Goal: Task Accomplishment & Management: Complete application form

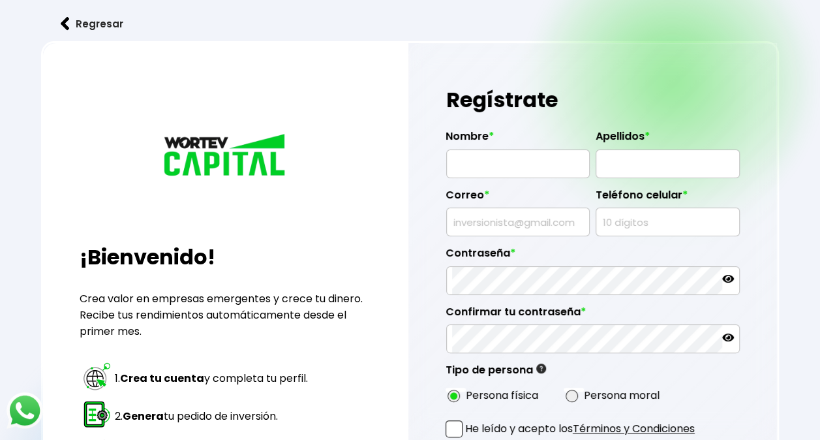
drag, startPoint x: 0, startPoint y: 0, endPoint x: 536, endPoint y: 157, distance: 558.9
click at [536, 157] on input "text" at bounding box center [518, 163] width 132 height 27
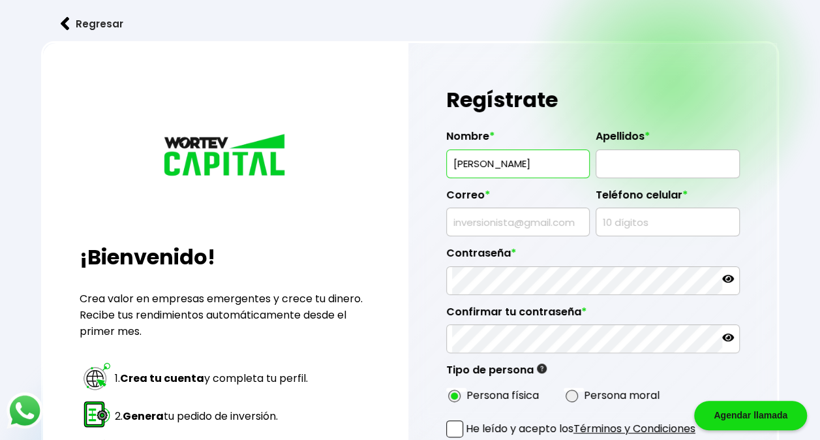
type input "[PERSON_NAME]"
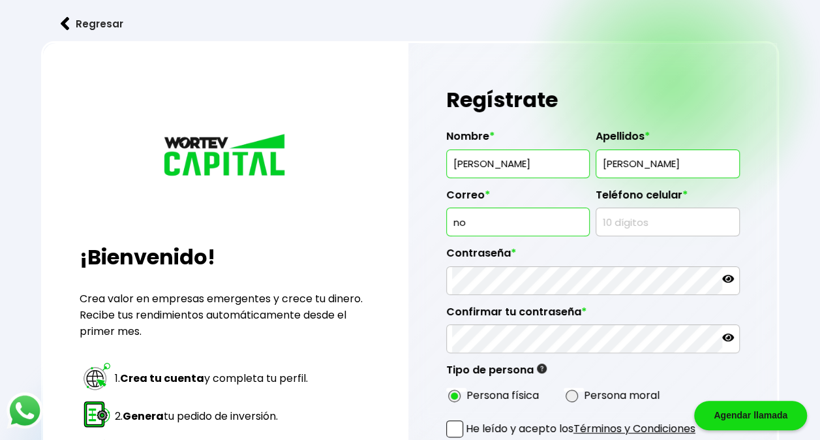
type input "[EMAIL_ADDRESS][DOMAIN_NAME]"
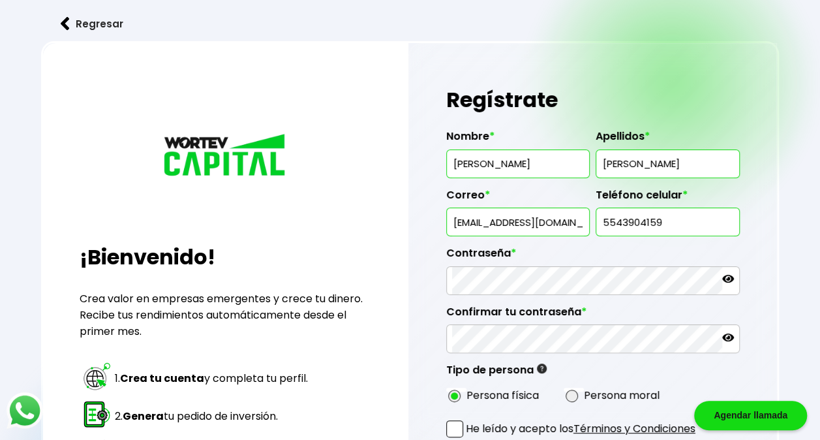
type input "5543904159"
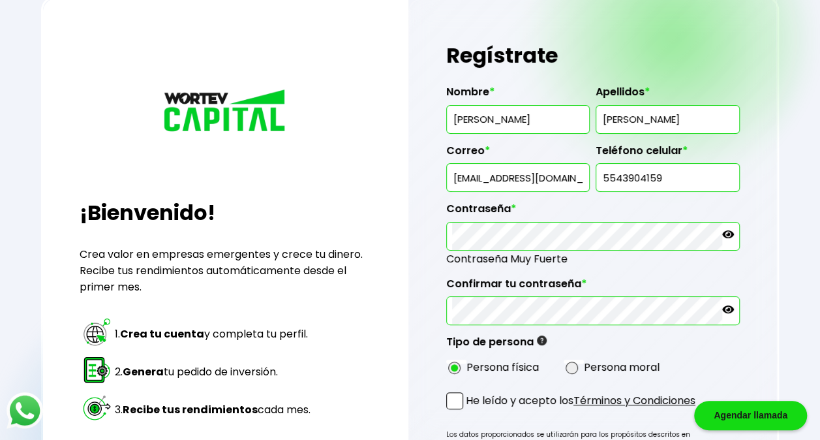
scroll to position [131, 0]
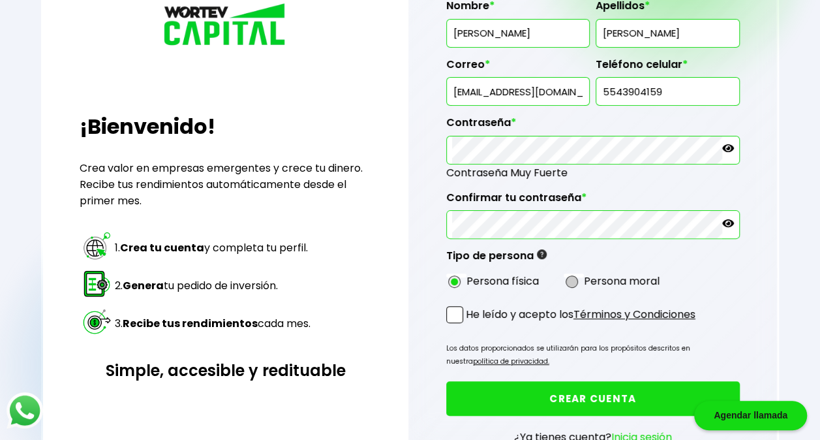
click at [574, 275] on span at bounding box center [572, 281] width 13 height 13
click at [585, 277] on input "radio" at bounding box center [589, 281] width 8 height 8
radio input "true"
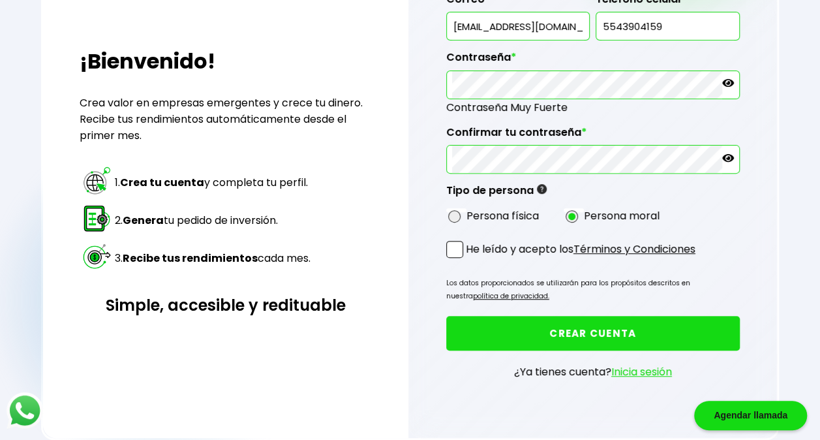
click at [462, 211] on div "Persona física" at bounding box center [504, 216] width 117 height 16
click at [454, 211] on span at bounding box center [454, 216] width 13 height 13
click at [468, 212] on input "radio" at bounding box center [472, 216] width 8 height 8
radio input "true"
click at [574, 210] on span at bounding box center [572, 216] width 13 height 13
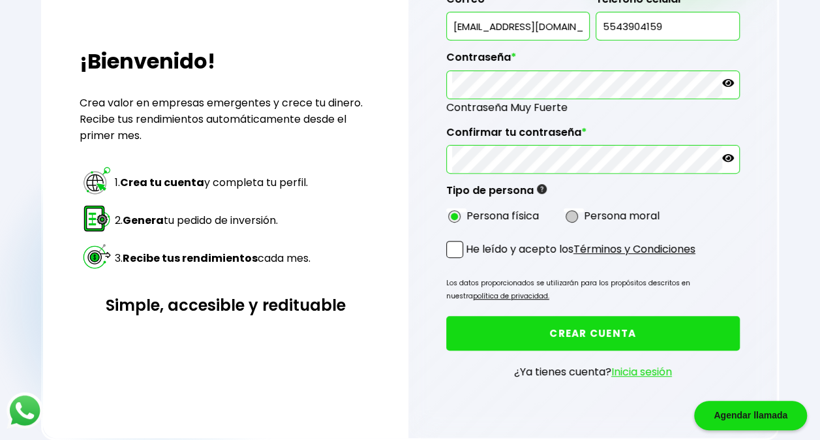
click at [585, 212] on input "radio" at bounding box center [589, 216] width 8 height 8
radio input "true"
click at [458, 243] on span at bounding box center [454, 249] width 17 height 17
click at [469, 259] on input "He leído y acepto los Términos y Condiciones" at bounding box center [469, 259] width 0 height 0
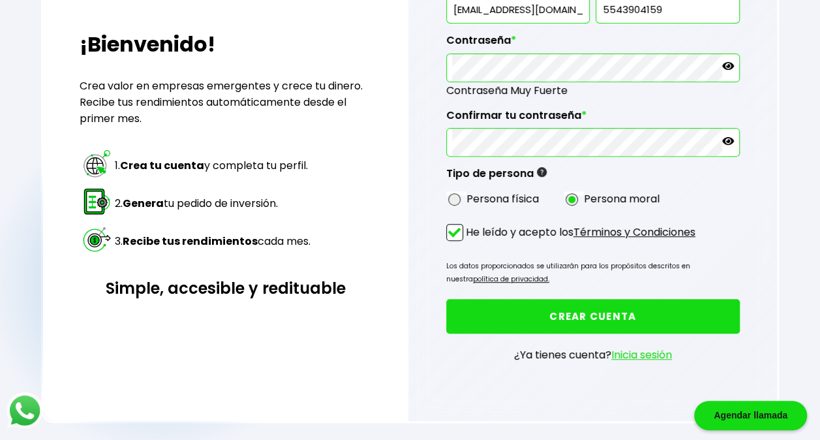
scroll to position [228, 0]
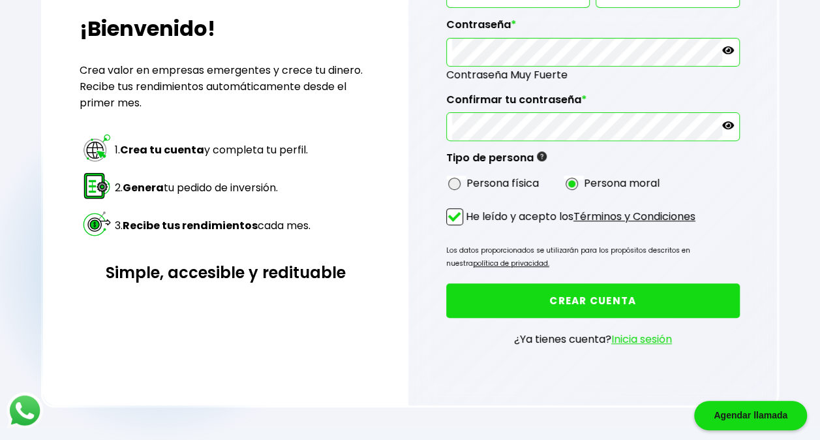
click at [465, 176] on div "Persona física" at bounding box center [504, 183] width 117 height 16
click at [465, 178] on div "Persona física" at bounding box center [504, 183] width 117 height 16
click at [454, 178] on span at bounding box center [454, 184] width 13 height 13
click at [468, 179] on input "radio" at bounding box center [472, 183] width 8 height 8
radio input "true"
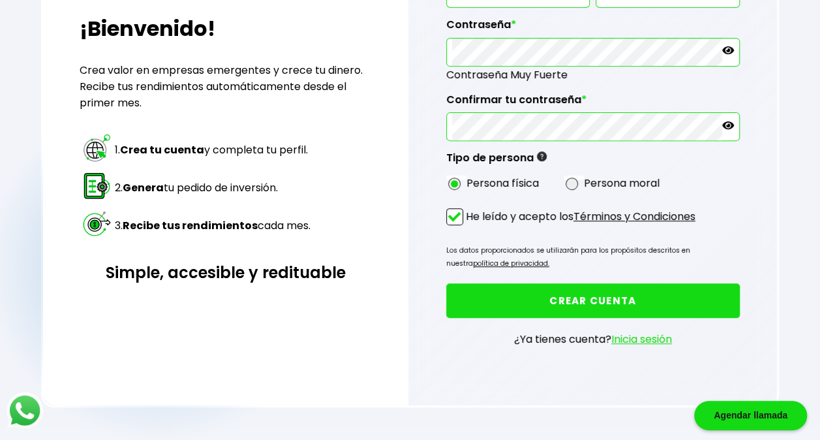
click at [613, 292] on button "CREAR CUENTA" at bounding box center [593, 300] width 294 height 35
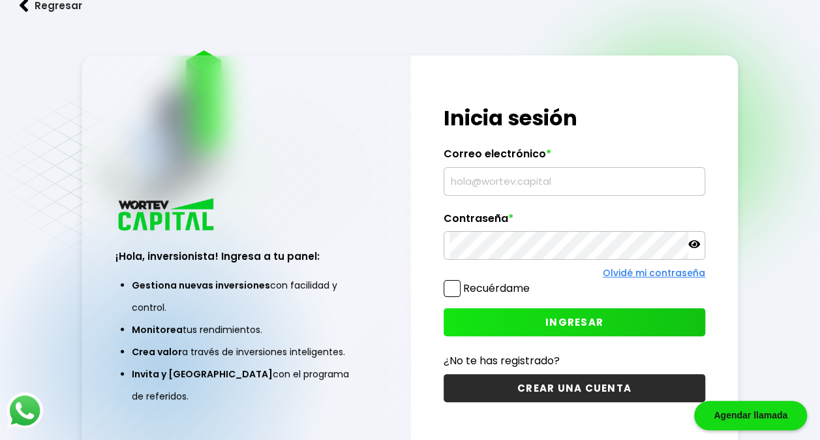
type input "[EMAIL_ADDRESS][DOMAIN_NAME]"
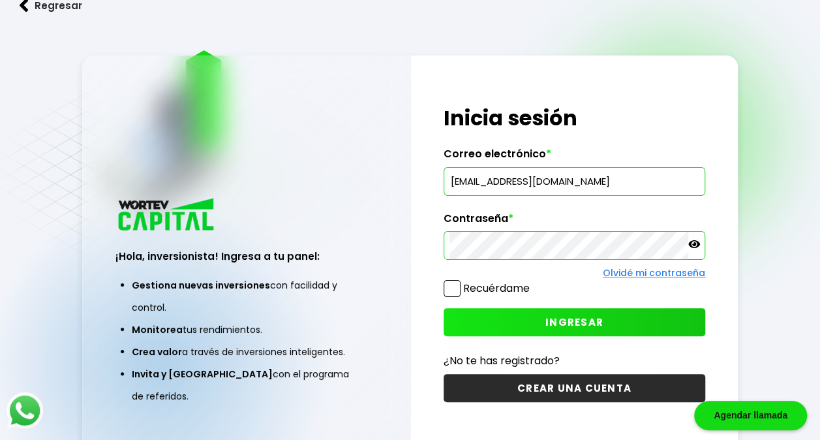
click at [448, 282] on span at bounding box center [452, 288] width 17 height 17
click at [533, 282] on input "Recuérdame" at bounding box center [533, 282] width 0 height 0
click at [642, 319] on button "INGRESAR" at bounding box center [575, 322] width 262 height 28
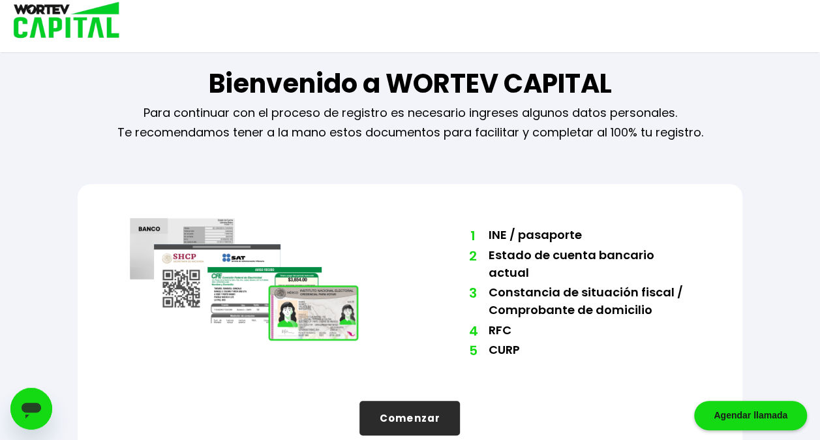
scroll to position [39, 0]
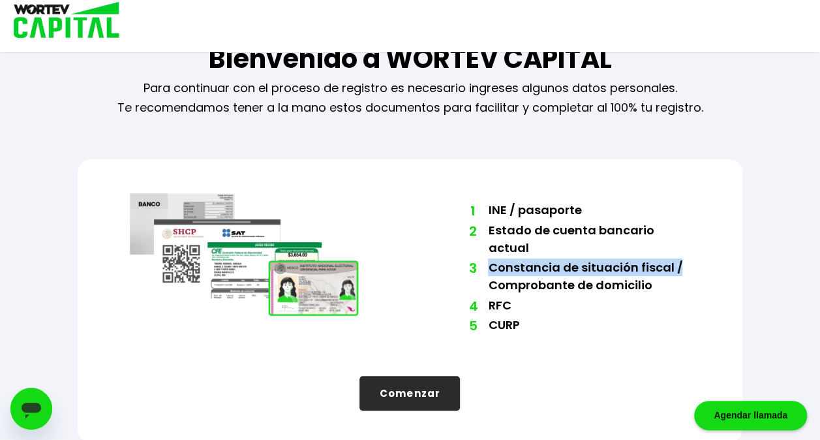
drag, startPoint x: 487, startPoint y: 266, endPoint x: 680, endPoint y: 267, distance: 193.2
click at [680, 267] on ol "1 INE / pasaporte 2 Estado de cuenta bancario actual 3 [PERSON_NAME] de situaci…" at bounding box center [576, 268] width 228 height 135
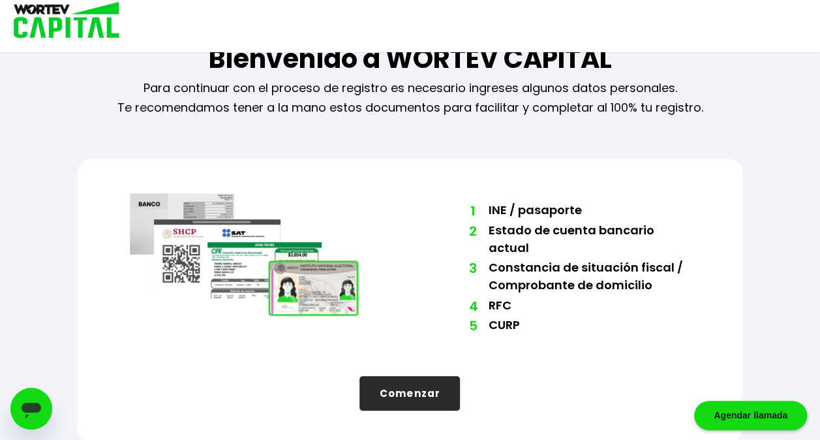
click at [503, 286] on li "3 [PERSON_NAME] de situación fiscal / Comprobante de domicilio" at bounding box center [589, 277] width 202 height 38
drag, startPoint x: 492, startPoint y: 285, endPoint x: 650, endPoint y: 285, distance: 157.9
click at [650, 285] on ol "1 INE / pasaporte 2 Estado de cuenta bancario actual 3 [PERSON_NAME] de situaci…" at bounding box center [576, 268] width 228 height 135
drag, startPoint x: 650, startPoint y: 285, endPoint x: 568, endPoint y: 309, distance: 85.3
click at [568, 311] on li "4 RFC" at bounding box center [589, 306] width 202 height 20
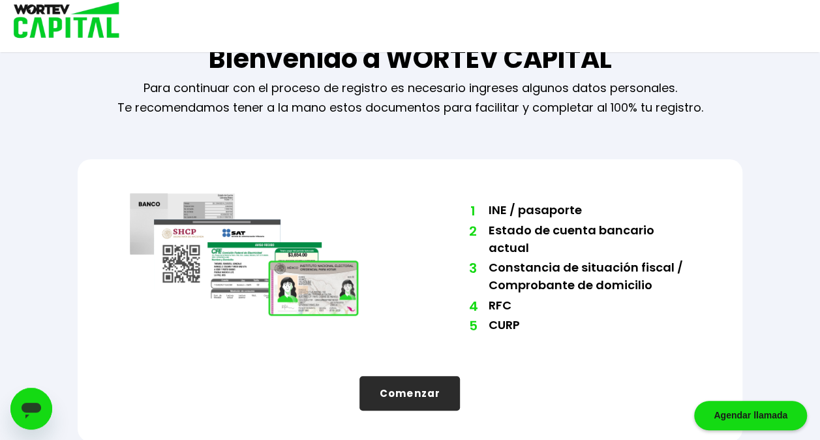
click at [512, 314] on li "4 RFC" at bounding box center [589, 306] width 202 height 20
click at [409, 386] on button "Comenzar" at bounding box center [410, 393] width 101 height 35
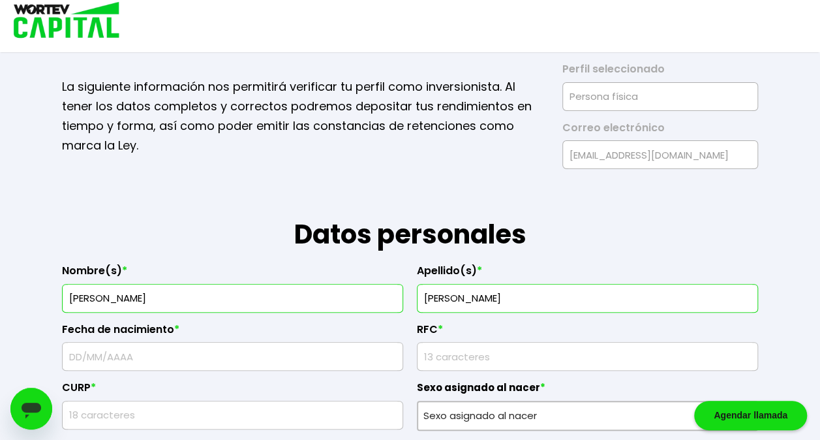
scroll to position [0, 0]
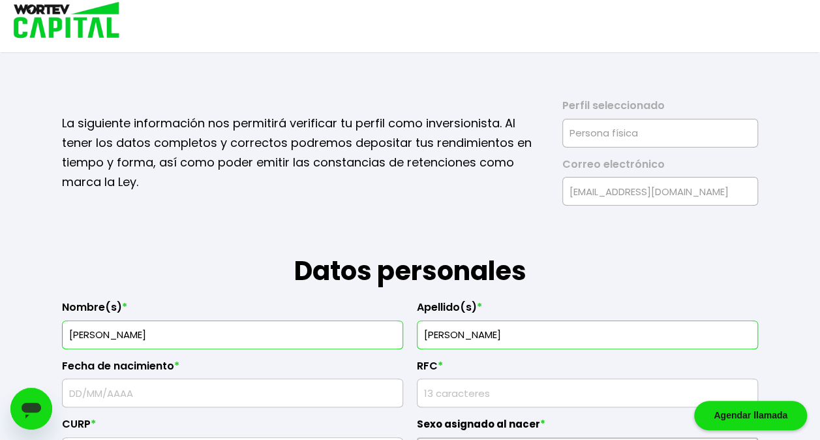
click at [629, 170] on label "Correo electrónico" at bounding box center [661, 168] width 196 height 20
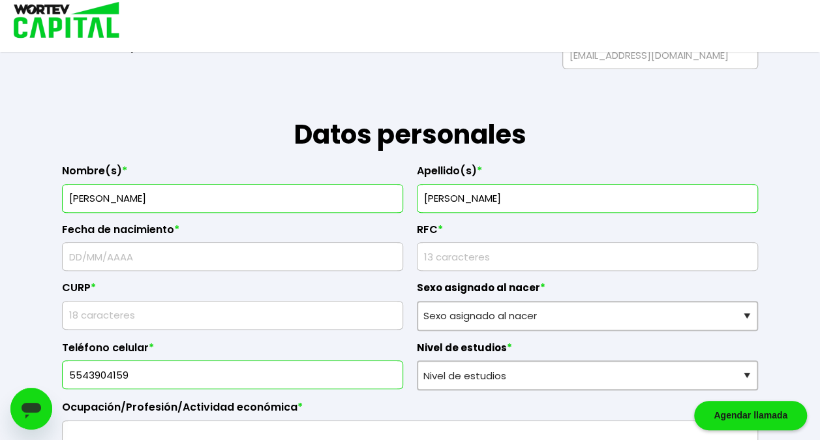
scroll to position [261, 0]
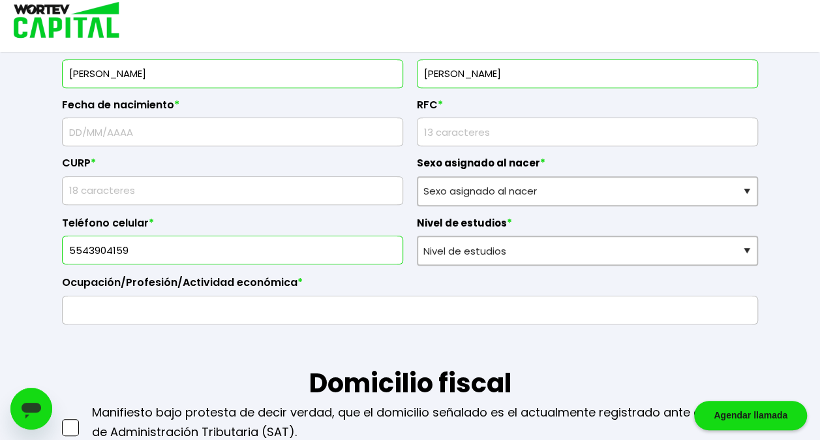
click at [252, 133] on input "text" at bounding box center [233, 131] width 330 height 27
type input "[DATE]"
click at [467, 141] on input "rfc" at bounding box center [588, 131] width 330 height 27
type input "LECU810822QI9"
click at [366, 185] on input "text" at bounding box center [233, 190] width 330 height 27
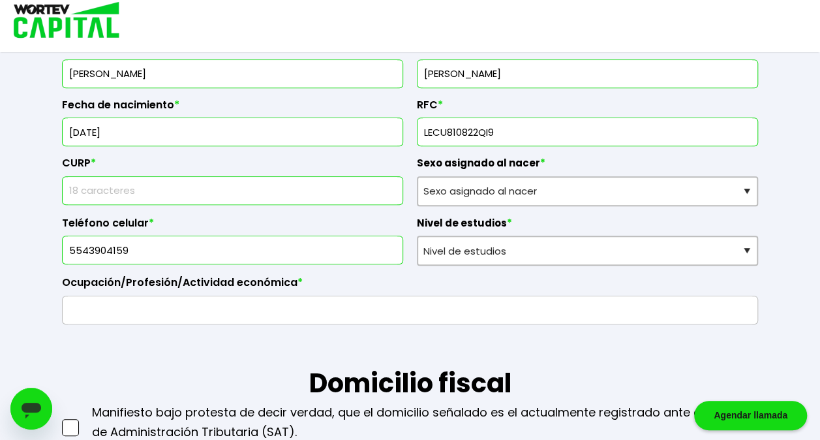
type input "LECU810822HDFNRL33"
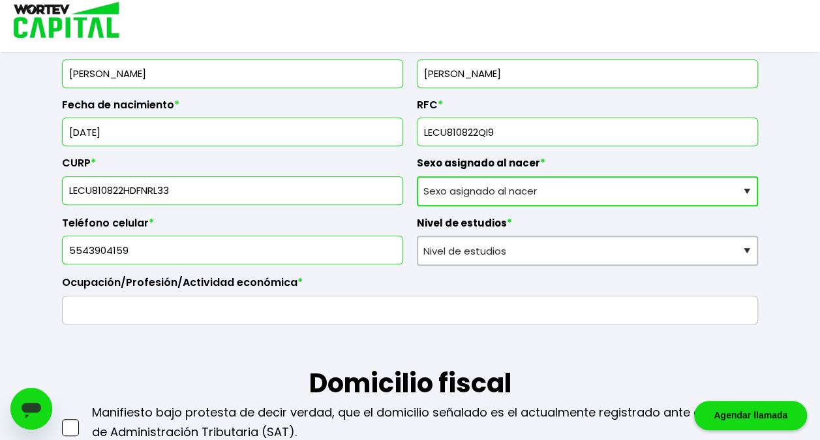
click at [543, 181] on select "Sexo asignado al nacer Hombre Mujer Prefiero no contestar" at bounding box center [587, 191] width 341 height 30
select select "Hombre"
click at [417, 176] on select "Sexo asignado al nacer Hombre Mujer Prefiero no contestar" at bounding box center [587, 191] width 341 height 30
click at [292, 260] on input "5543904159" at bounding box center [233, 249] width 330 height 27
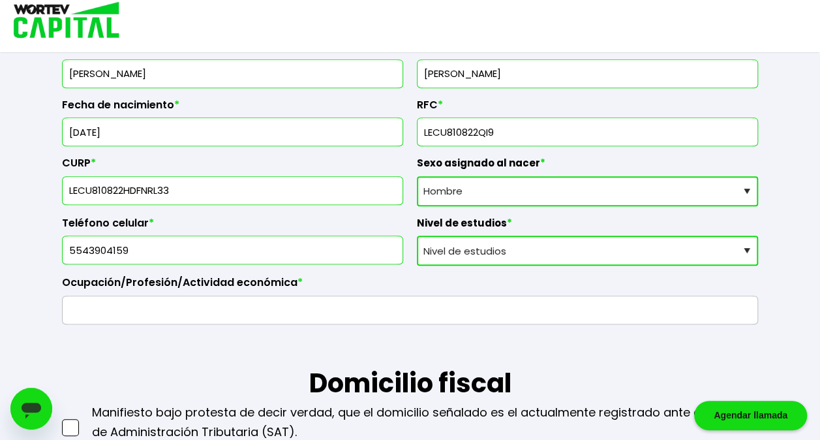
click at [516, 253] on select "Nivel de estudios Primaria Secundaria Bachillerato Licenciatura Posgrado" at bounding box center [587, 251] width 341 height 30
select select "Licenciatura"
click at [417, 236] on select "Nivel de estudios Primaria Secundaria Bachillerato Licenciatura Posgrado" at bounding box center [587, 251] width 341 height 30
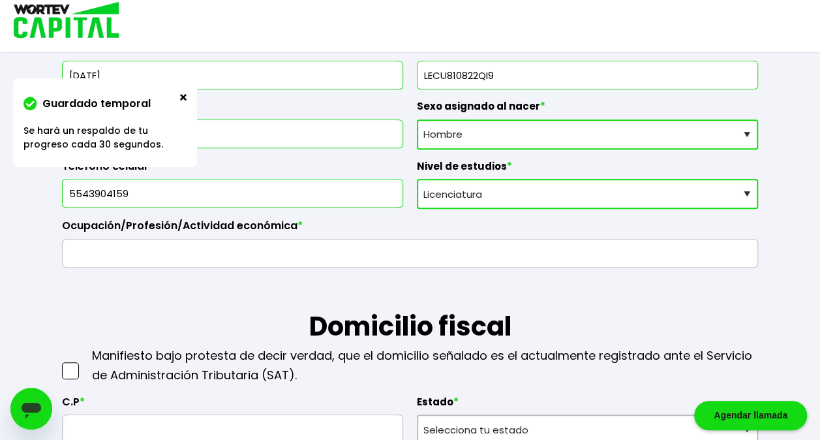
scroll to position [392, 0]
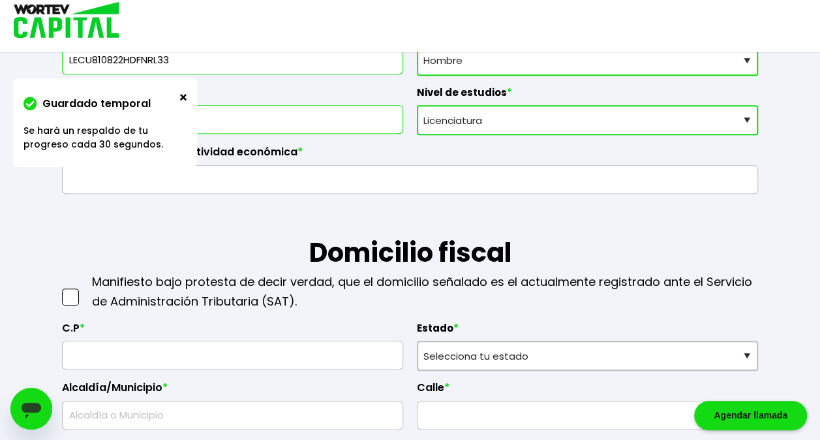
click at [184, 95] on img at bounding box center [183, 97] width 7 height 7
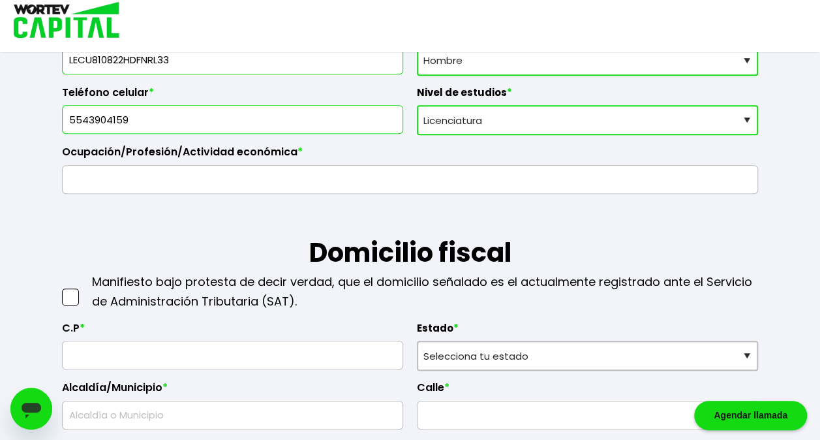
click at [186, 181] on input "text" at bounding box center [410, 179] width 685 height 27
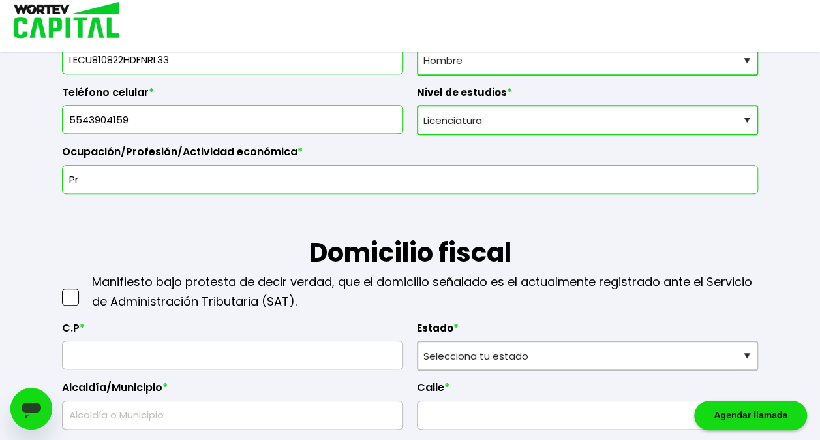
type input "P"
type input "C"
type input "S"
type input "I"
click at [195, 178] on input "Tecnologias y Transporte" at bounding box center [410, 179] width 685 height 27
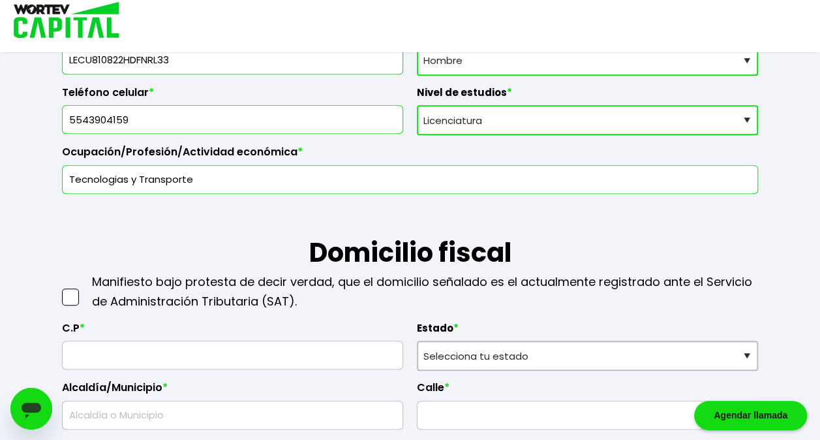
drag, startPoint x: 129, startPoint y: 178, endPoint x: 292, endPoint y: 189, distance: 162.8
click at [292, 189] on input "Tecnologias y Transporte" at bounding box center [410, 179] width 685 height 27
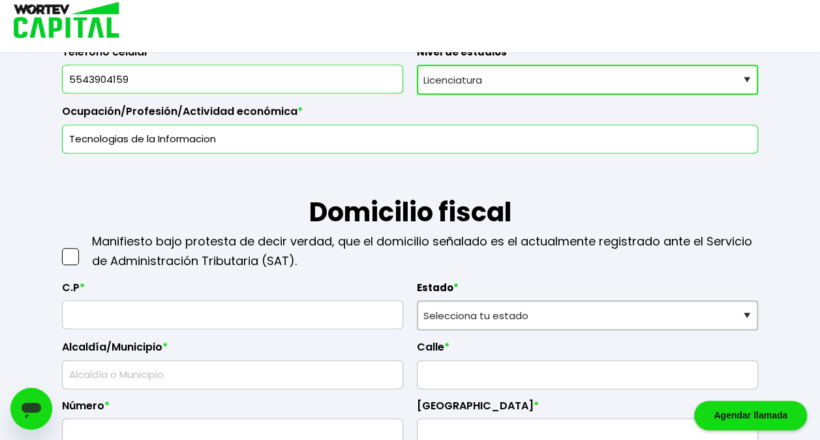
scroll to position [522, 0]
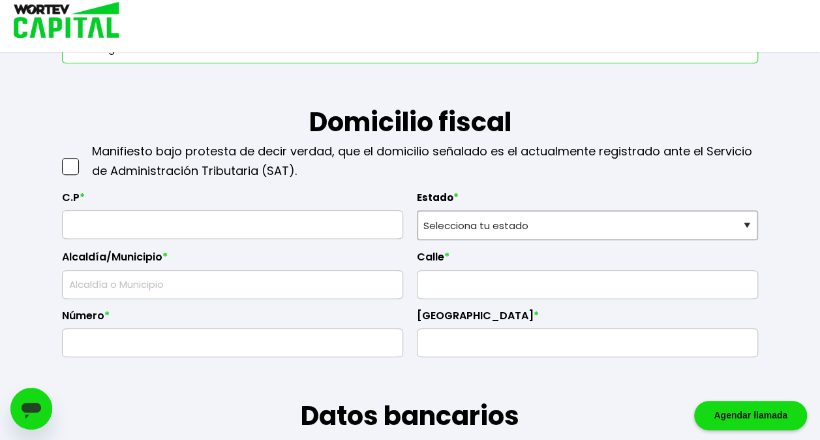
type input "Tecnologias de la Informacion"
click at [73, 167] on span at bounding box center [70, 166] width 17 height 17
click at [84, 160] on input "checkbox" at bounding box center [84, 160] width 0 height 0
click at [304, 232] on input "text" at bounding box center [233, 224] width 330 height 27
type input "45300"
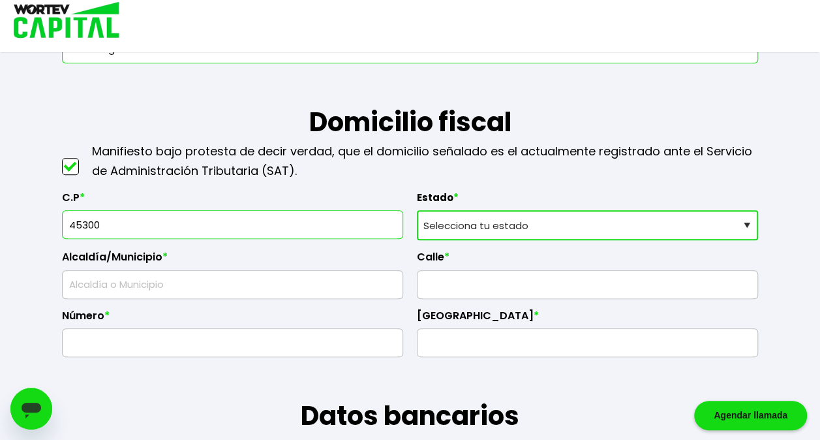
select select "[PERSON_NAME]"
type input "Tala"
type input "El Venado"
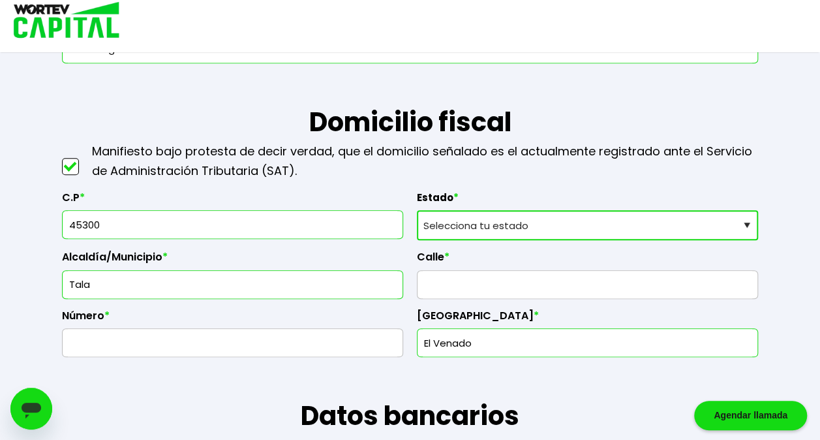
click at [466, 285] on input "text" at bounding box center [588, 284] width 330 height 27
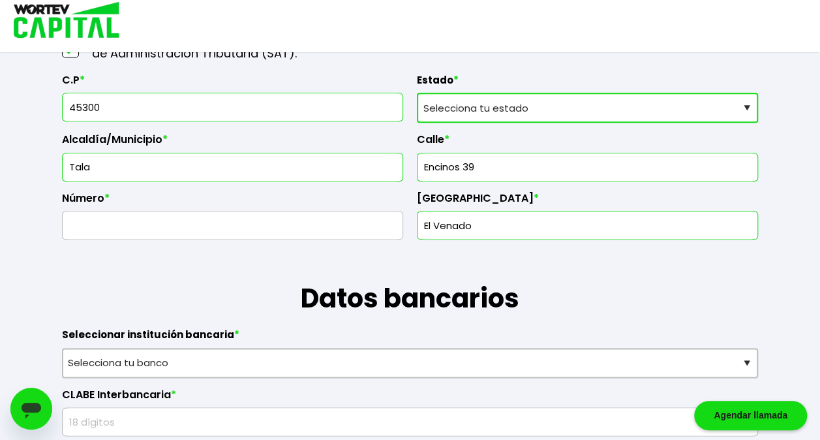
scroll to position [653, 0]
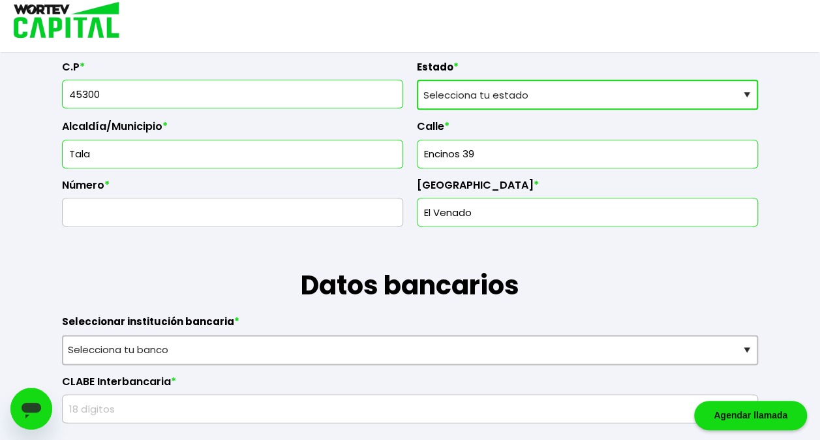
type input "Encinos 39"
click at [306, 211] on input "text" at bounding box center [233, 211] width 330 height 27
type input "39"
drag, startPoint x: 458, startPoint y: 153, endPoint x: 548, endPoint y: 149, distance: 89.5
click at [548, 149] on input "Encinos 39" at bounding box center [588, 153] width 330 height 27
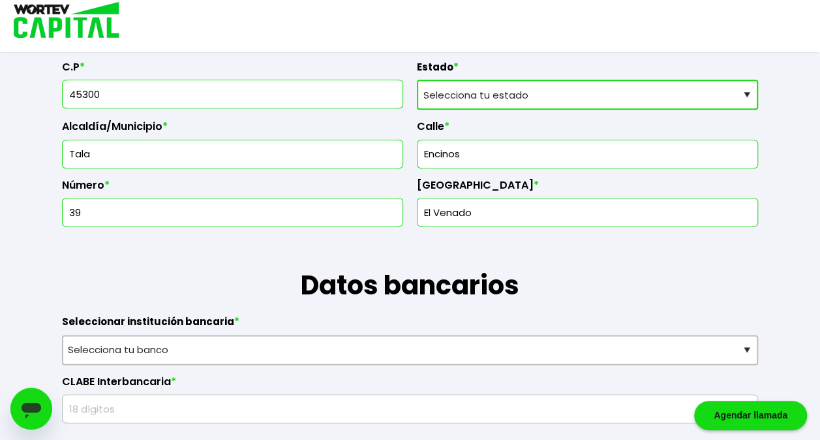
type input "Encinos"
click at [625, 217] on input "El Venado" at bounding box center [588, 211] width 330 height 27
drag, startPoint x: 473, startPoint y: 211, endPoint x: 403, endPoint y: 218, distance: 70.1
click at [403, 218] on div "C.P * 45300 Estado * Selecciona tu estado [GEOGRAPHIC_DATA] [GEOGRAPHIC_DATA][U…" at bounding box center [410, 138] width 696 height 177
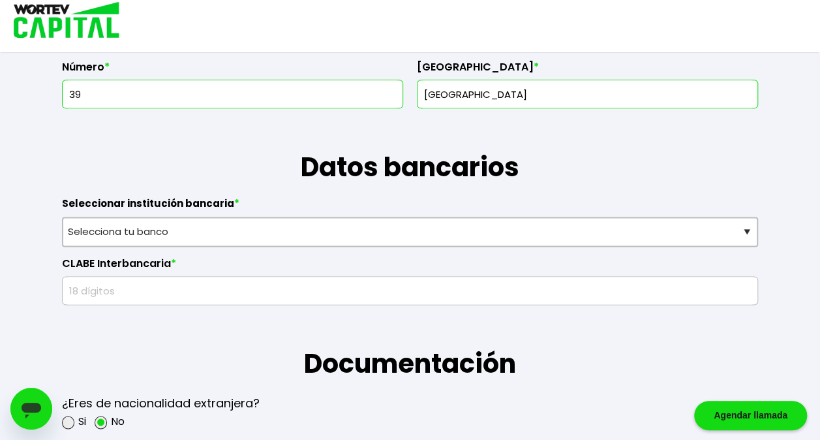
scroll to position [848, 0]
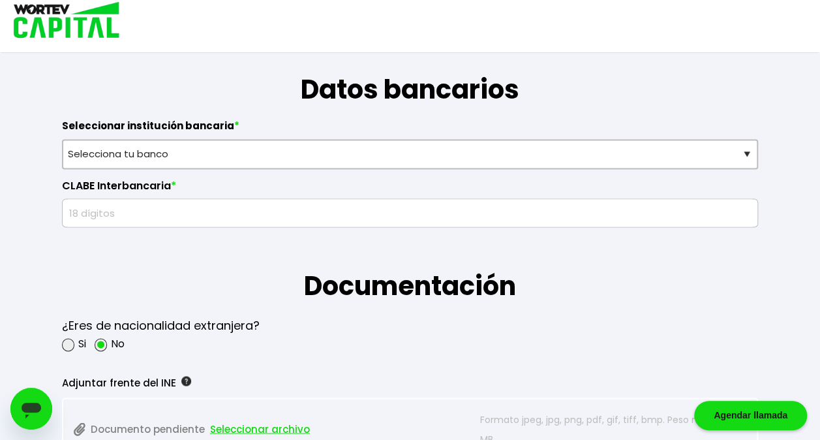
type input "[GEOGRAPHIC_DATA]"
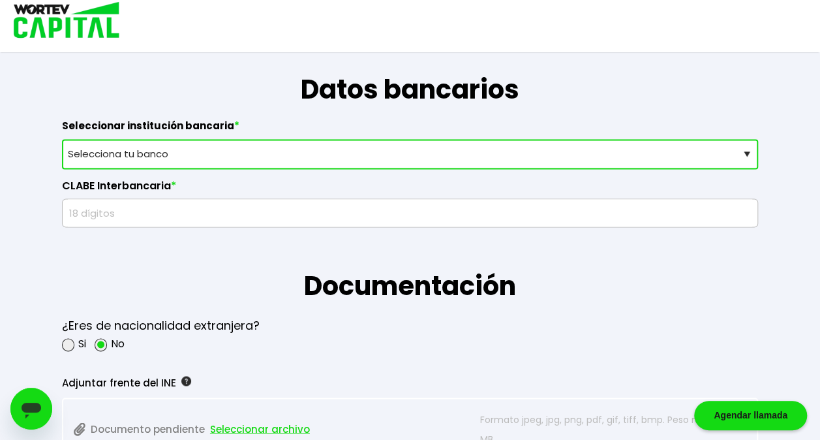
click at [290, 145] on select "Selecciona tu banco ABC Capital Actinver Afirme Albo ASP Banamex Banbajio Banco…" at bounding box center [410, 154] width 696 height 30
select select "BBVA Bancomer"
click at [62, 139] on select "Selecciona tu banco ABC Capital Actinver Afirme Albo ASP Banamex Banbajio Banco…" at bounding box center [410, 154] width 696 height 30
click at [251, 218] on input "text" at bounding box center [410, 212] width 685 height 27
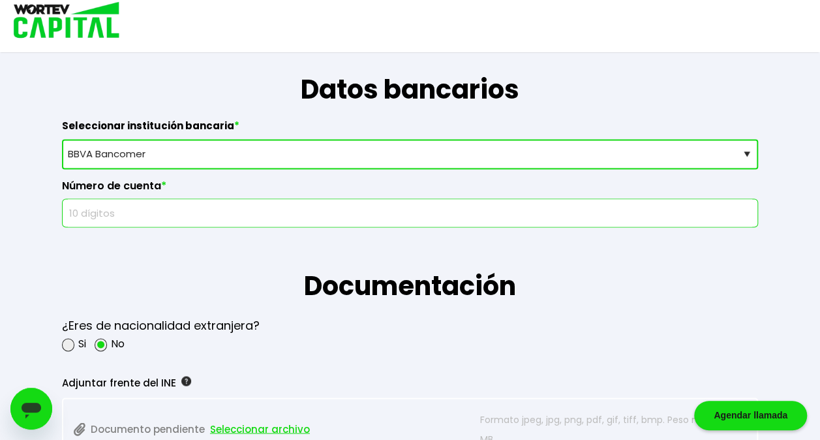
click at [270, 206] on input "text" at bounding box center [410, 212] width 685 height 27
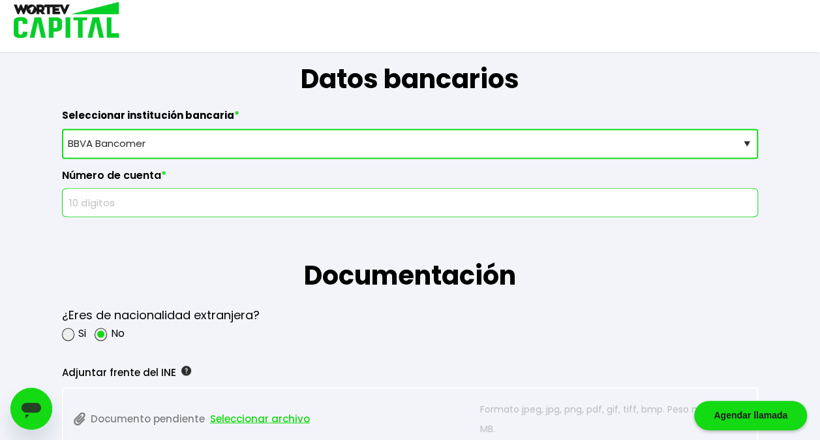
scroll to position [914, 0]
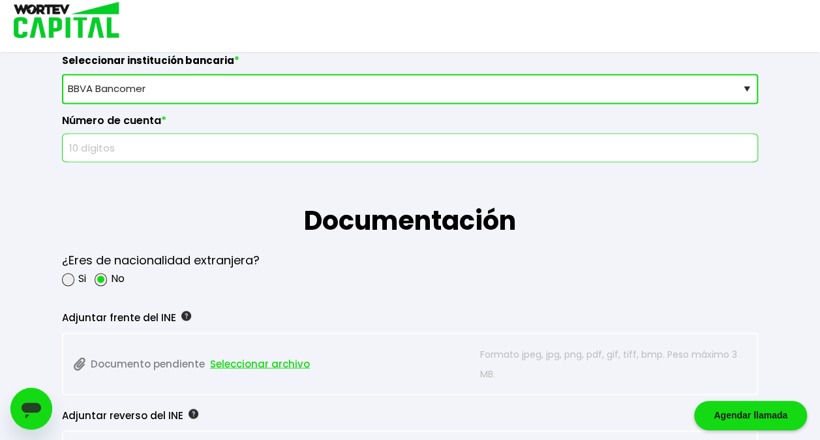
click at [597, 220] on h1 "Documentación" at bounding box center [410, 201] width 696 height 78
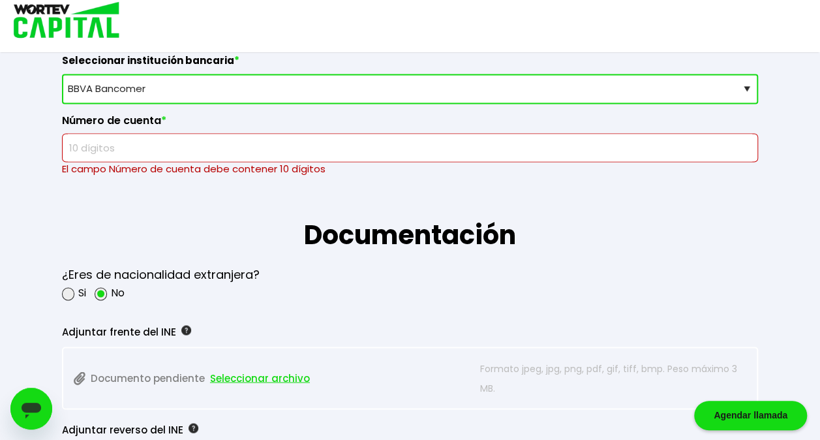
click at [129, 142] on input "text" at bounding box center [410, 147] width 685 height 27
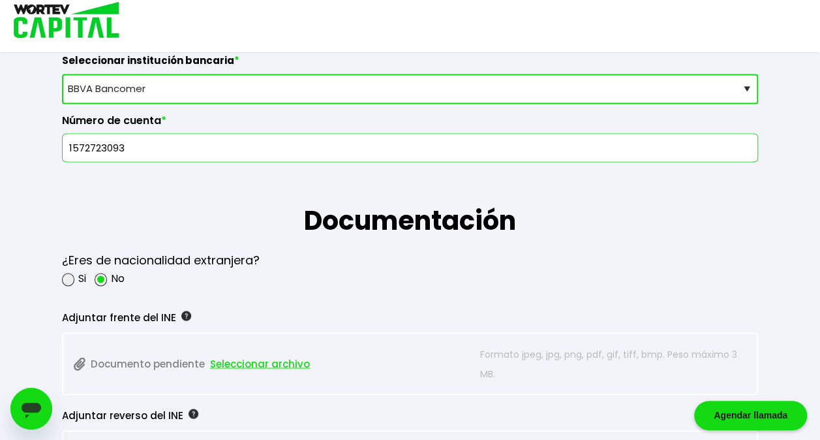
type input "1572723093"
click at [644, 347] on p "Formato jpeg, jpg, png, pdf, gif, tiff, bmp. Peso máximo 3 MB." at bounding box center [613, 363] width 267 height 39
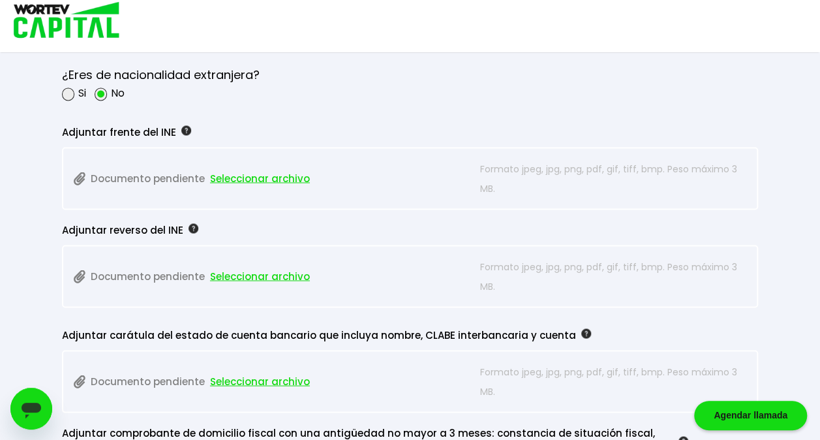
scroll to position [1175, 0]
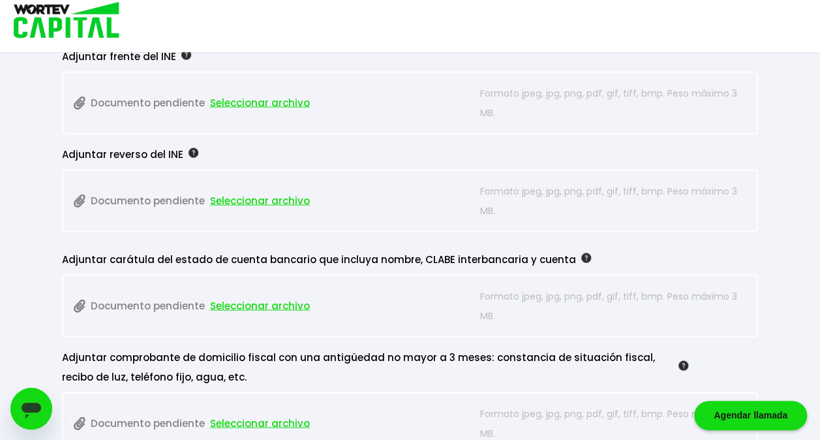
click at [275, 101] on span "Seleccionar archivo" at bounding box center [260, 103] width 100 height 20
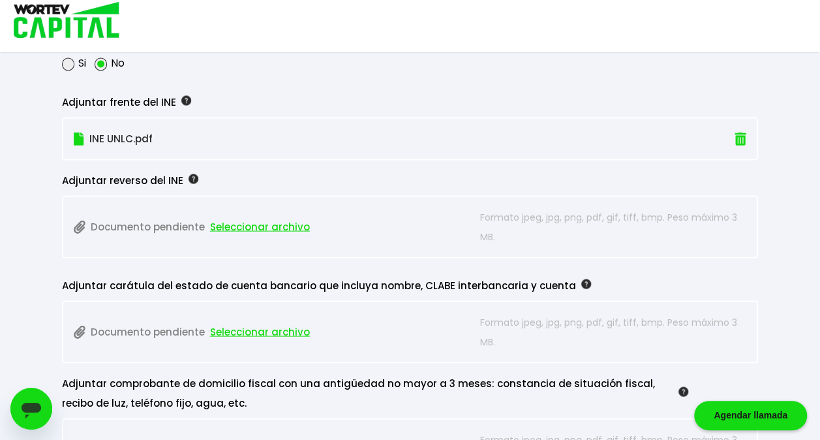
scroll to position [1110, 0]
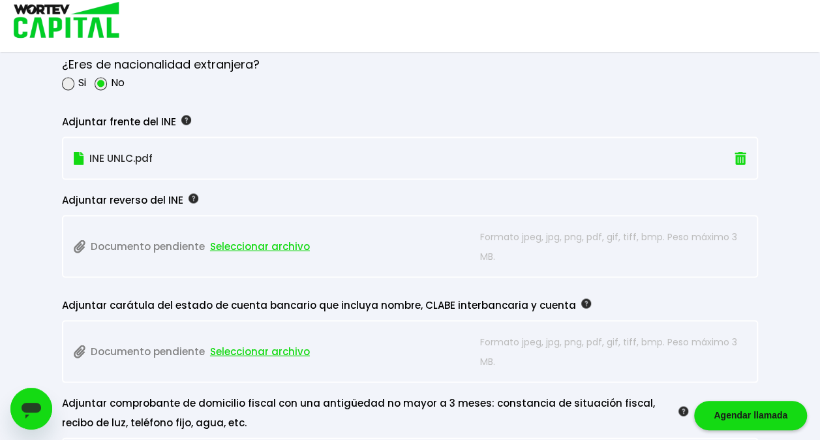
click at [279, 244] on span "Seleccionar archivo" at bounding box center [260, 246] width 100 height 20
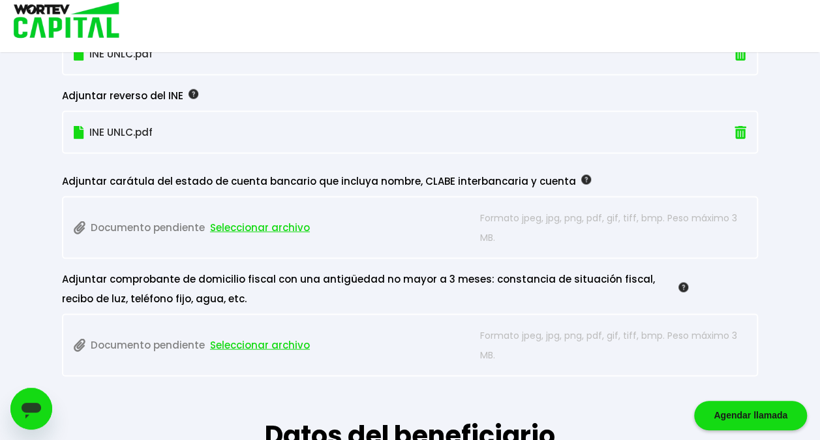
scroll to position [1240, 0]
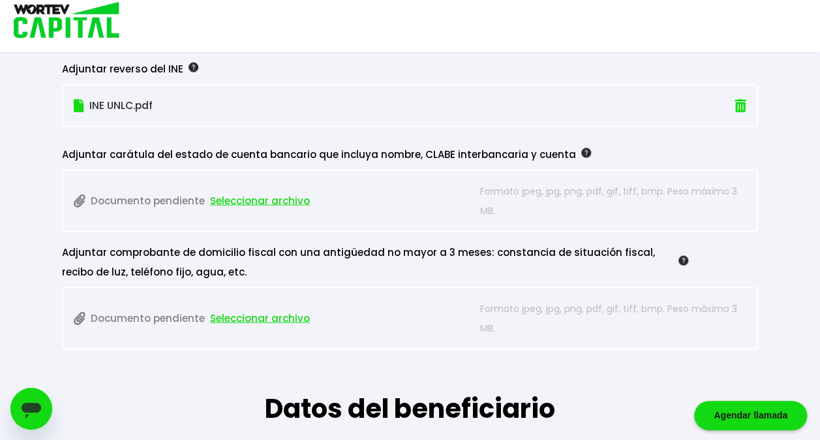
click at [253, 315] on span "Seleccionar archivo" at bounding box center [260, 319] width 100 height 20
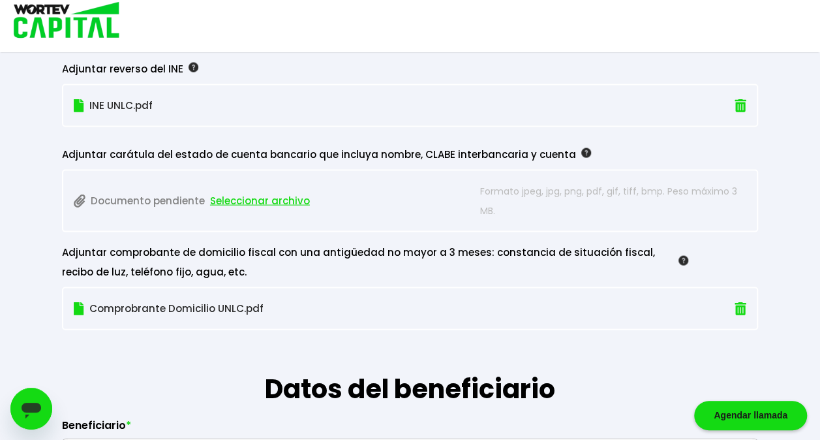
click at [256, 193] on span "Seleccionar archivo" at bounding box center [260, 201] width 100 height 20
click at [281, 196] on span "Seleccionar archivo" at bounding box center [260, 201] width 100 height 20
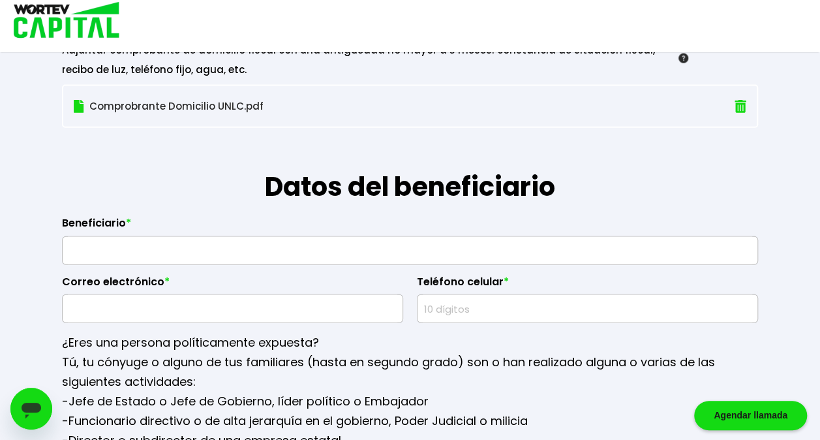
scroll to position [1501, 0]
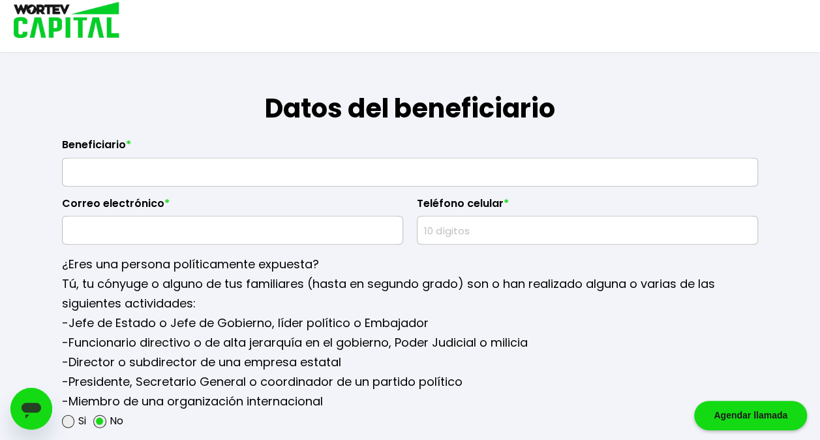
click at [376, 174] on input "text" at bounding box center [410, 172] width 685 height 27
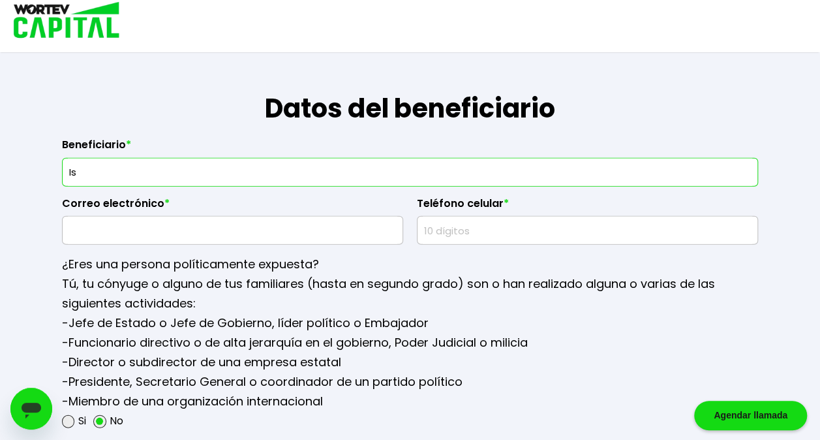
type input "I"
type input "[PERSON_NAME] [PERSON_NAME]"
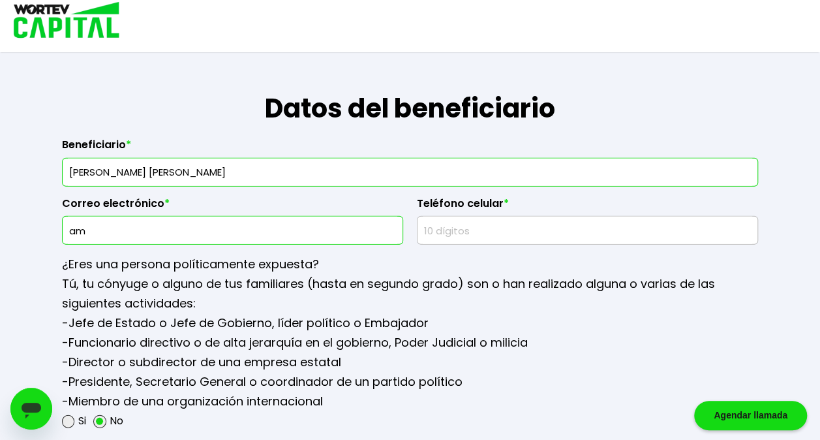
type input "a"
type input "[EMAIL_ADDRESS][DOMAIN_NAME]"
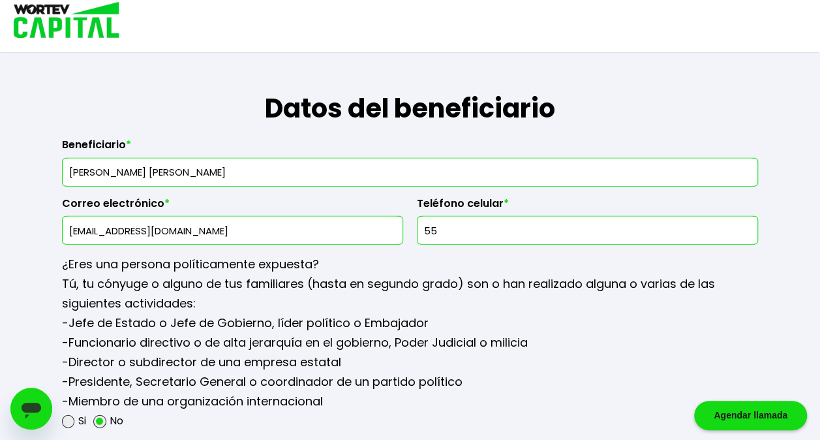
type input "5"
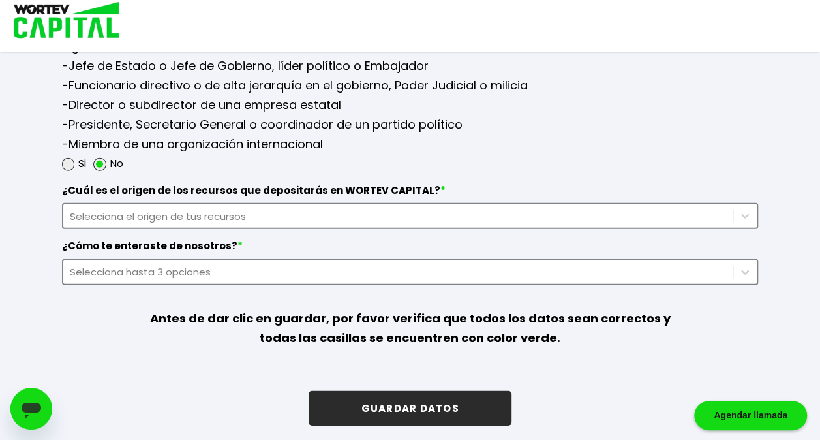
type input "3344025459"
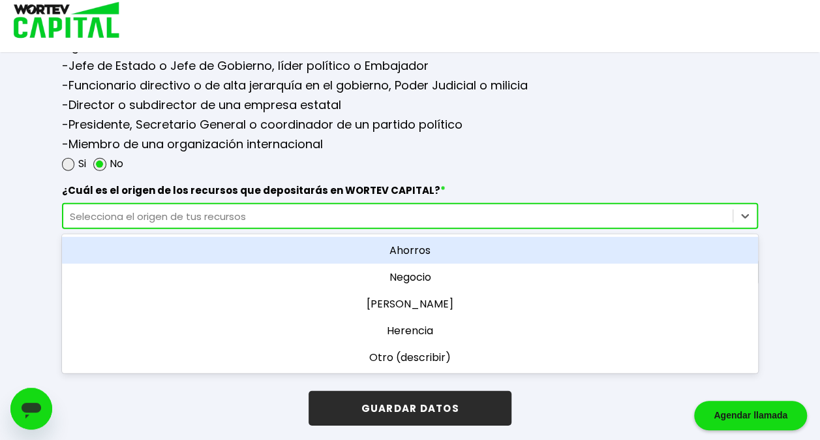
click at [332, 216] on div "Selecciona el origen de tus recursos" at bounding box center [398, 216] width 657 height 15
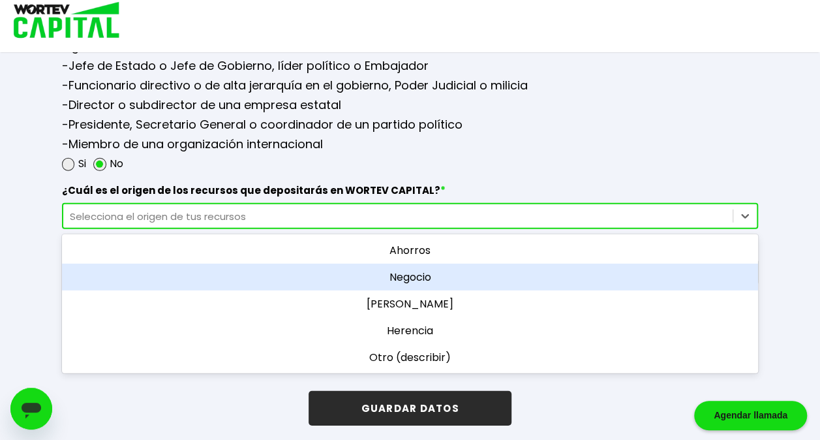
click at [431, 274] on div "Negocio" at bounding box center [410, 277] width 696 height 27
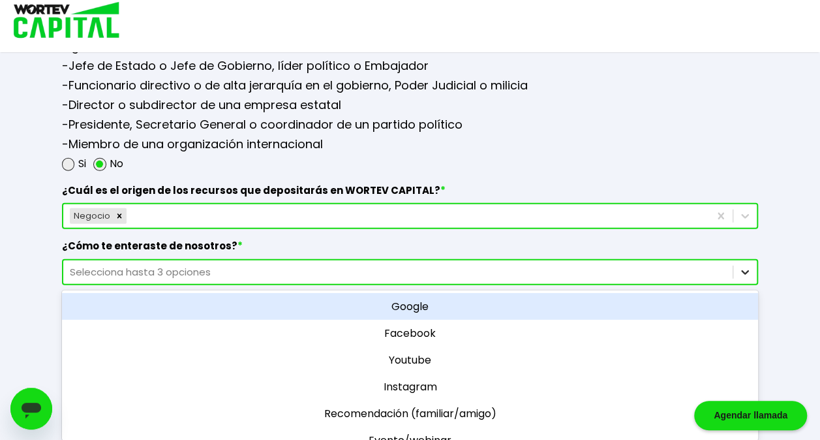
click at [744, 270] on icon at bounding box center [745, 272] width 8 height 5
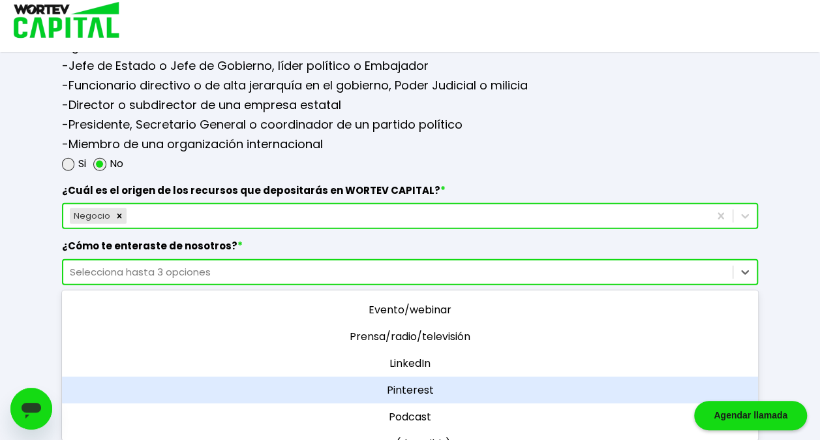
scroll to position [0, 0]
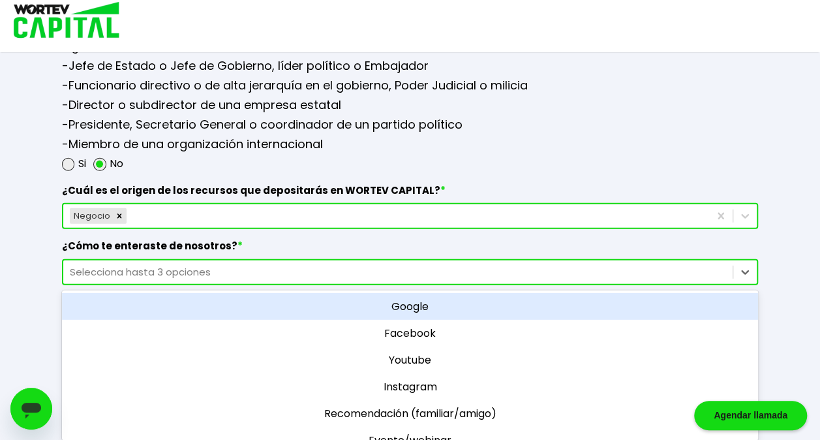
click at [536, 304] on div "Google" at bounding box center [410, 306] width 696 height 27
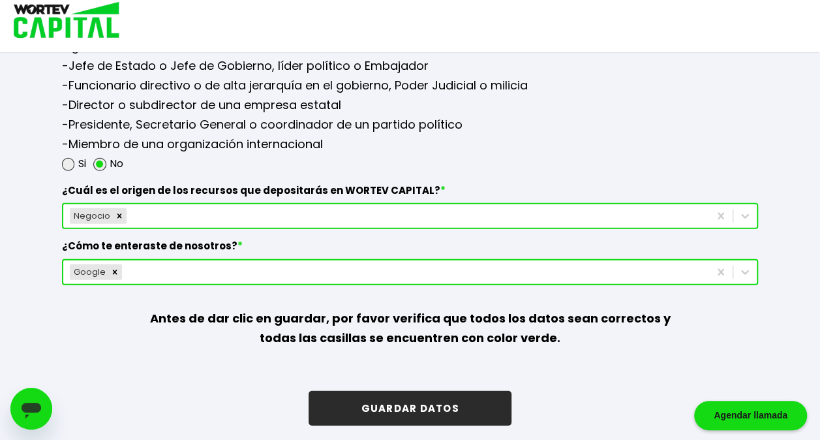
click at [438, 402] on button "GUARDAR DATOS" at bounding box center [410, 408] width 202 height 35
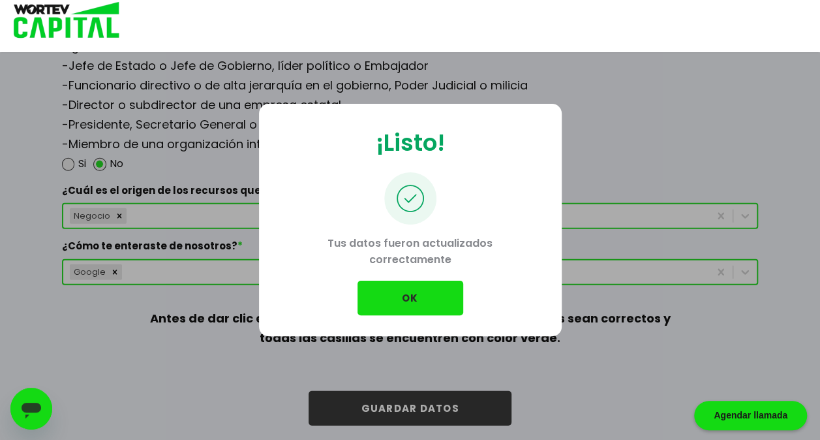
click at [410, 298] on button "OK" at bounding box center [411, 298] width 106 height 35
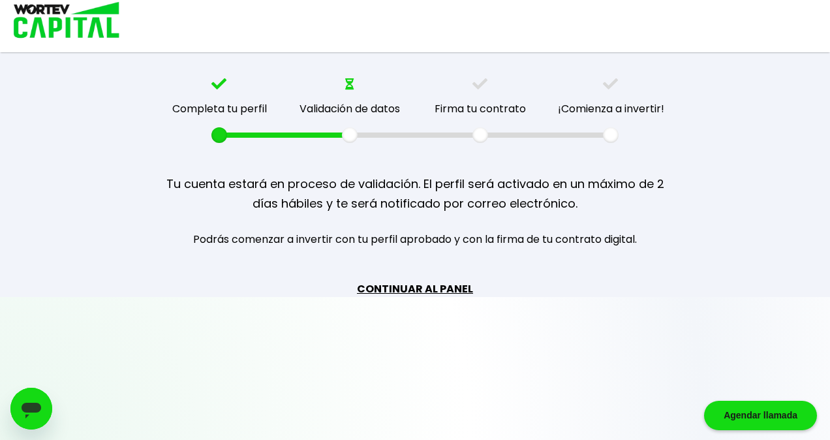
click at [414, 282] on link "CONTINUAR AL PANEL" at bounding box center [415, 289] width 116 height 16
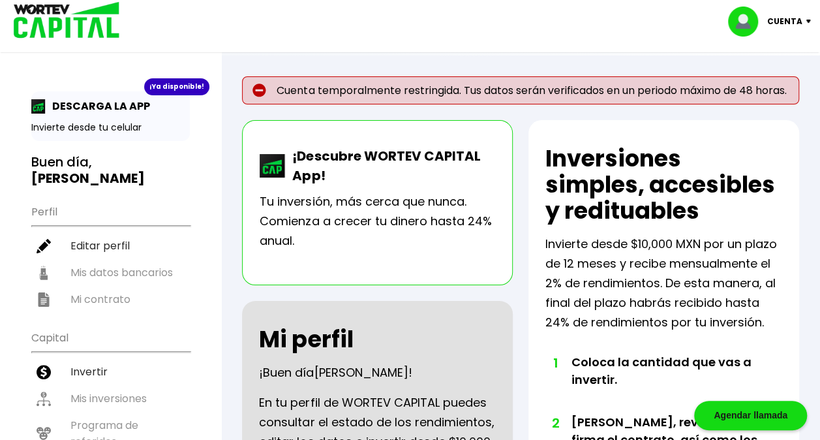
click at [116, 249] on ul "Perfil Editar perfil Mis datos bancarios Mi contrato" at bounding box center [110, 255] width 159 height 116
click at [112, 281] on ul "Perfil Editar perfil Mis datos bancarios Mi contrato" at bounding box center [110, 255] width 159 height 116
click at [804, 27] on div "Cuenta" at bounding box center [774, 22] width 92 height 30
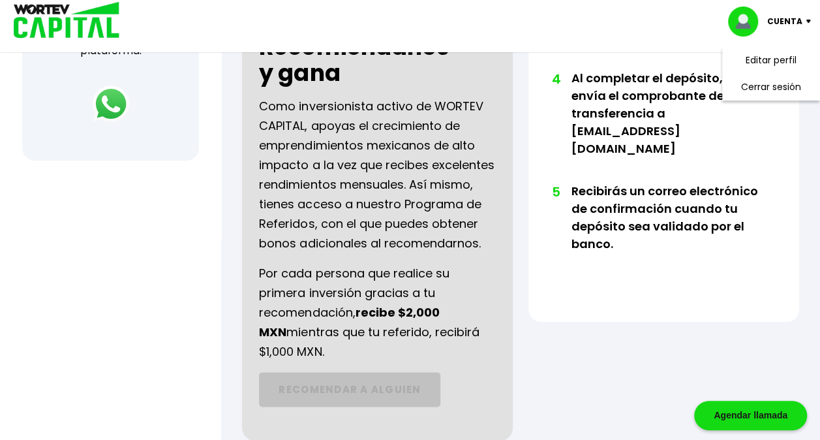
scroll to position [722, 0]
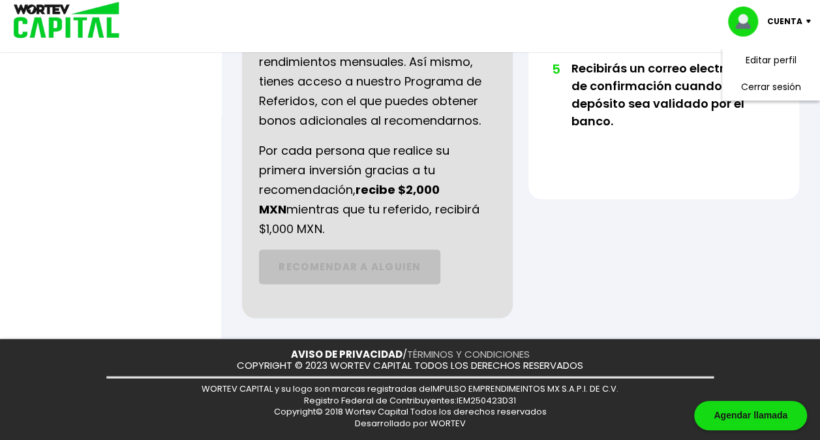
click at [456, 354] on link "TÉRMINOS Y CONDICIONES" at bounding box center [468, 354] width 123 height 14
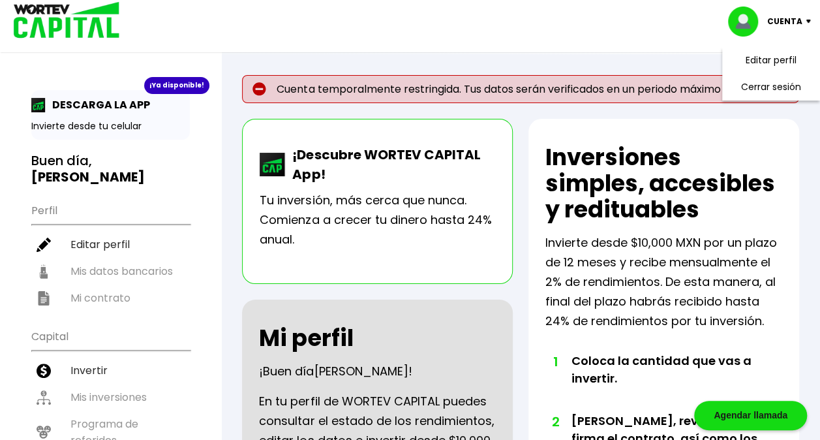
scroll to position [0, 0]
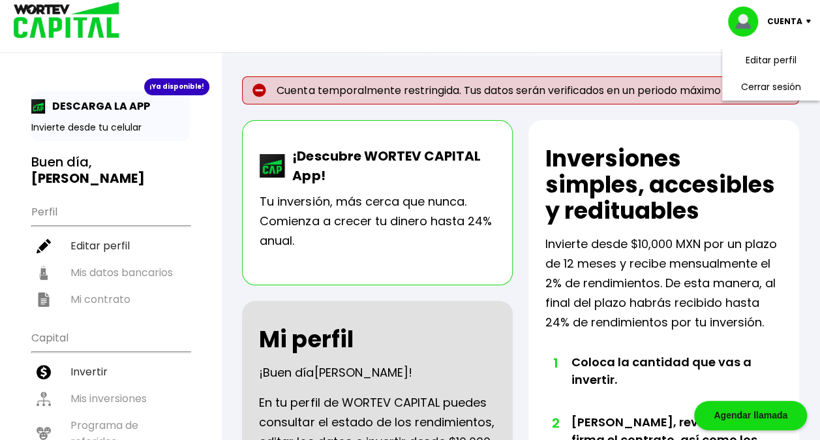
click at [108, 273] on ul "Perfil Editar perfil Mis datos bancarios Mi contrato" at bounding box center [110, 255] width 159 height 116
click at [52, 270] on ul "Perfil Editar perfil Mis datos bancarios Mi contrato" at bounding box center [110, 255] width 159 height 116
click at [105, 277] on ul "Perfil Editar perfil Mis datos bancarios Mi contrato" at bounding box center [110, 255] width 159 height 116
drag, startPoint x: 105, startPoint y: 277, endPoint x: 86, endPoint y: 255, distance: 29.2
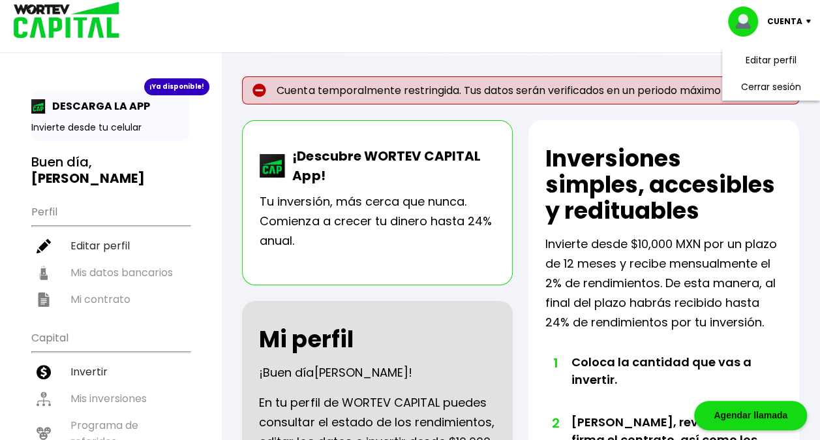
click at [86, 255] on ul "Perfil Editar perfil Mis datos bancarios Mi contrato" at bounding box center [110, 255] width 159 height 116
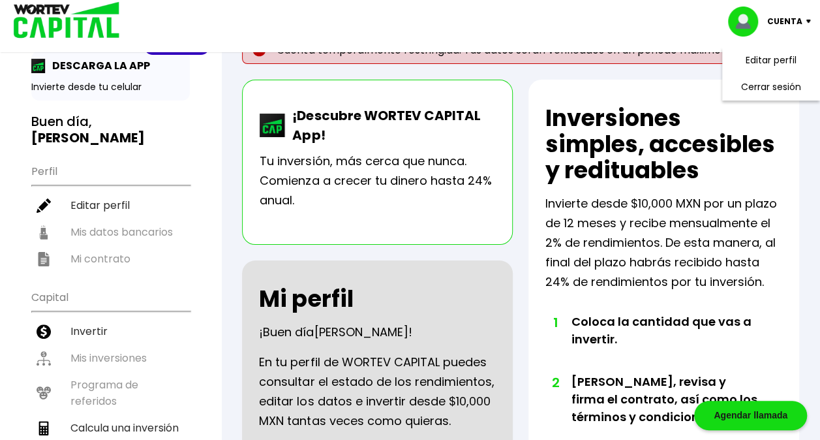
scroll to position [196, 0]
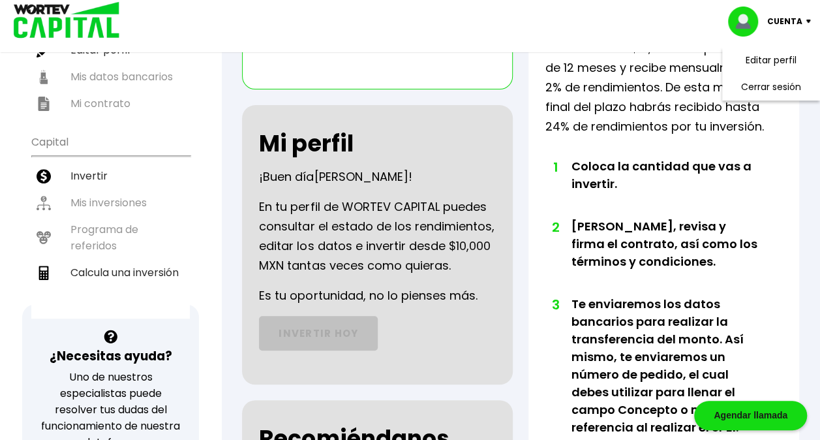
click at [78, 80] on ul "Perfil Editar perfil Mis datos bancarios Mi contrato" at bounding box center [110, 59] width 159 height 116
click at [749, 196] on li "1 Coloca la cantidad que vas a invertir." at bounding box center [665, 187] width 187 height 60
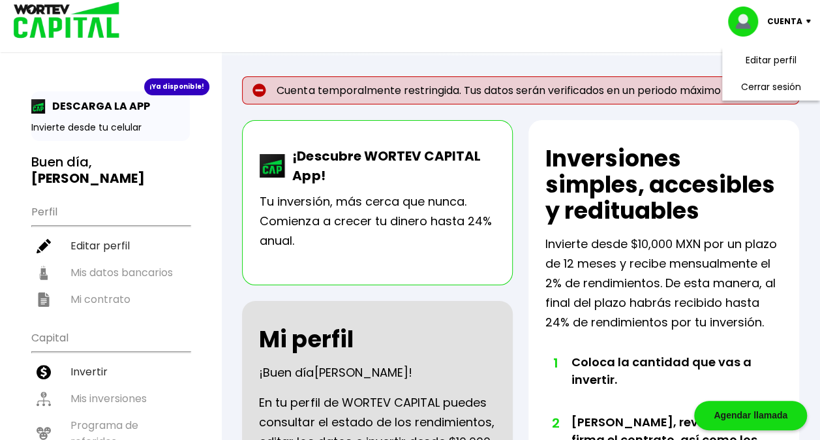
scroll to position [0, 0]
click at [422, 104] on p "Cuenta temporalmente restringida. Tus datos serán verificados en un periodo máx…" at bounding box center [520, 90] width 557 height 28
click at [649, 104] on p "Cuenta temporalmente restringida. Tus datos serán verificados en un periodo máx…" at bounding box center [520, 90] width 557 height 28
click at [689, 21] on div "Cuenta Editar perfil Cerrar sesión" at bounding box center [410, 21] width 820 height 42
click at [784, 23] on p "Cuenta" at bounding box center [785, 22] width 35 height 20
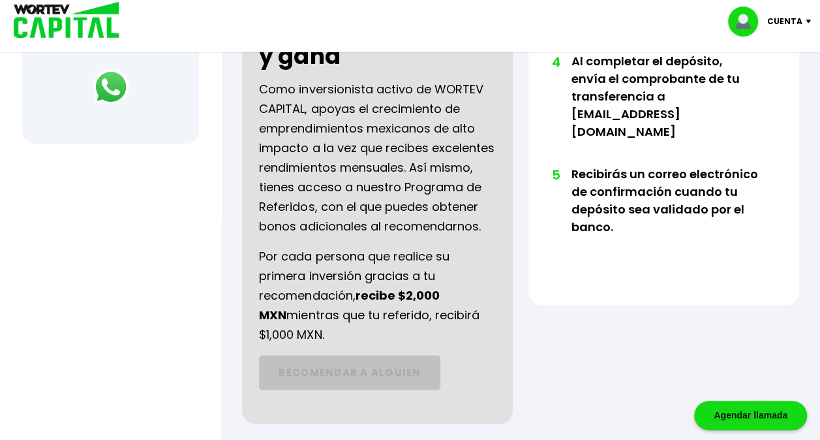
scroll to position [722, 0]
